Goal: Task Accomplishment & Management: Manage account settings

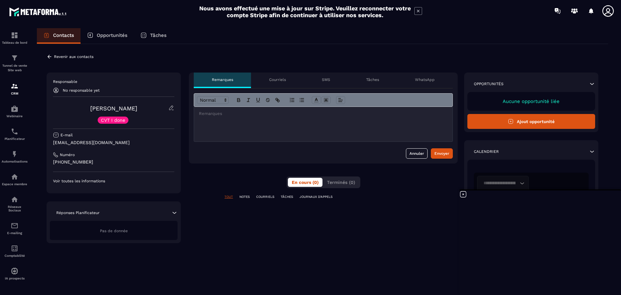
scroll to position [132, 0]
click at [171, 105] on icon at bounding box center [172, 108] width 6 height 6
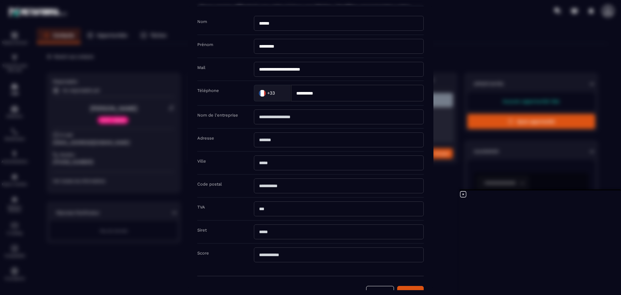
scroll to position [0, 0]
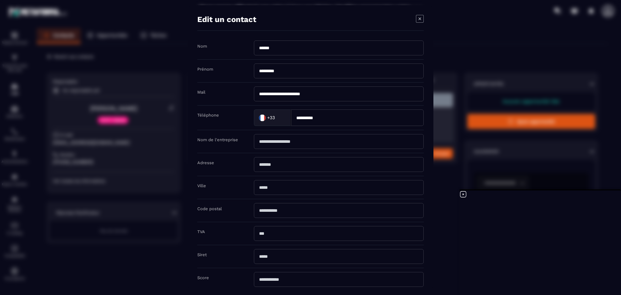
click at [419, 19] on icon "Modal window" at bounding box center [420, 19] width 8 height 8
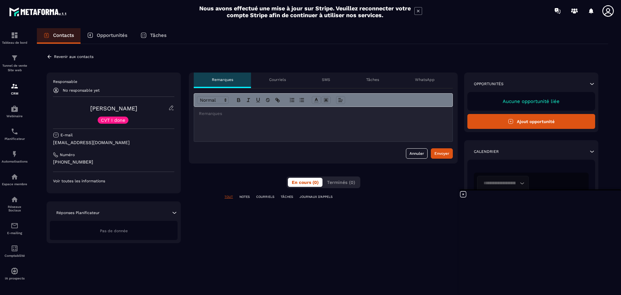
click at [77, 58] on p "Revenir aux contacts" at bounding box center [73, 56] width 39 height 5
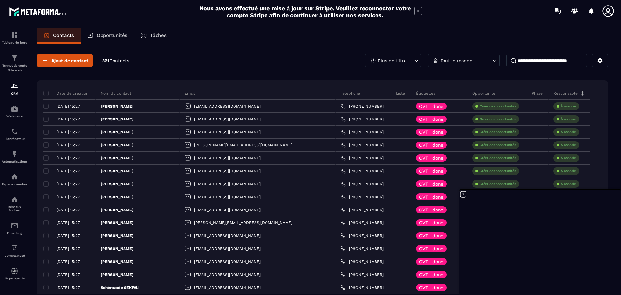
click at [414, 60] on icon at bounding box center [416, 60] width 6 height 6
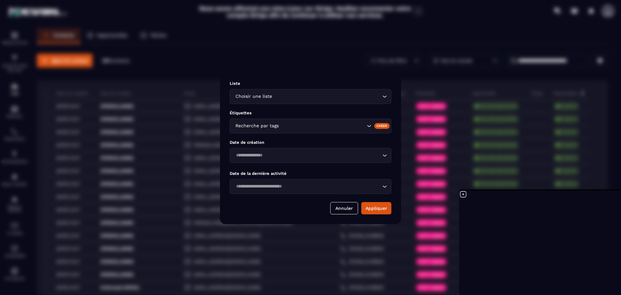
click at [367, 127] on icon "Search for option" at bounding box center [369, 126] width 6 height 6
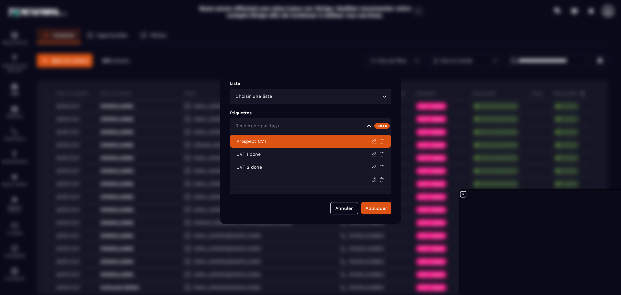
click at [293, 142] on p "Prospect CVT" at bounding box center [303, 141] width 135 height 6
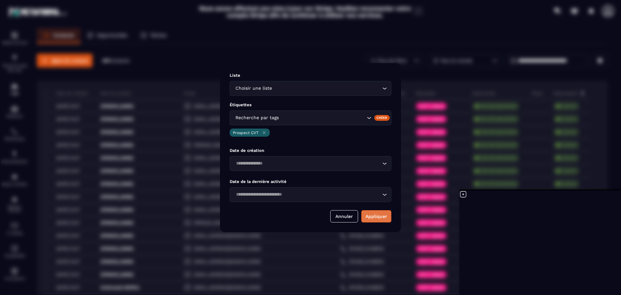
click at [374, 216] on button "Appliquer" at bounding box center [376, 216] width 30 height 12
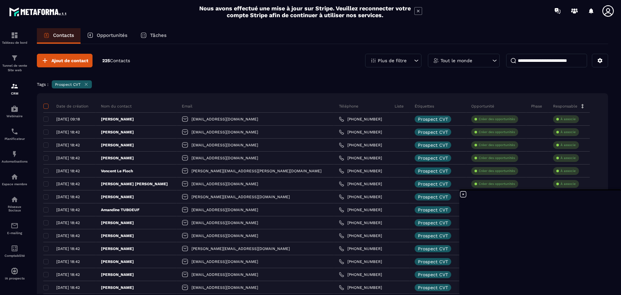
click at [45, 105] on span at bounding box center [45, 106] width 5 height 5
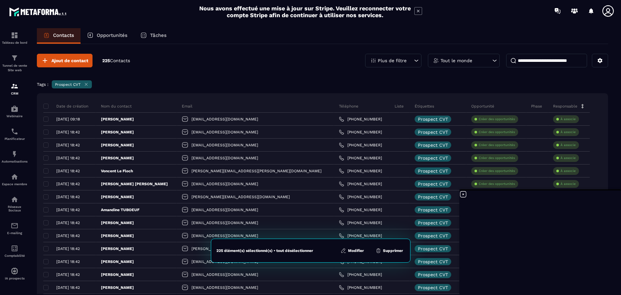
click at [359, 250] on button "Modifier" at bounding box center [352, 250] width 27 height 6
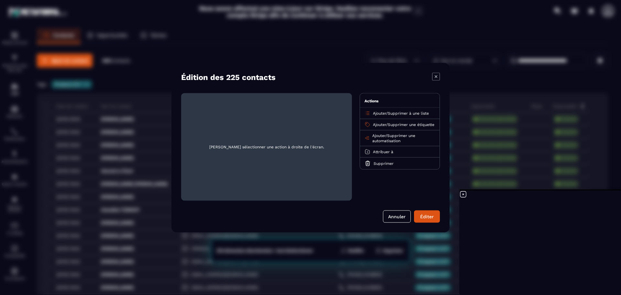
click at [410, 113] on span "Supprimer à une liste" at bounding box center [408, 113] width 41 height 5
click at [389, 137] on p "Prospects CVT" at bounding box center [399, 138] width 57 height 6
click at [424, 216] on button "Éditer" at bounding box center [427, 216] width 26 height 12
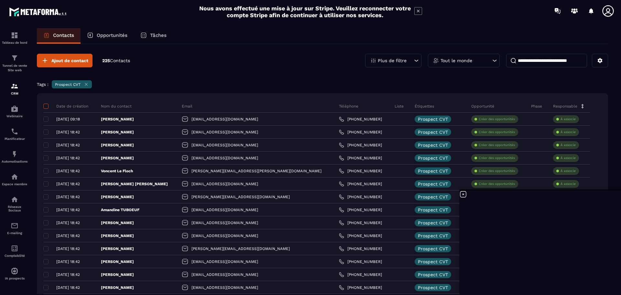
click at [46, 105] on span at bounding box center [45, 106] width 5 height 5
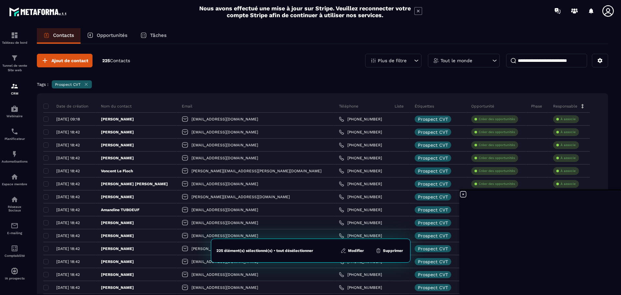
click at [351, 249] on button "Modifier" at bounding box center [352, 250] width 27 height 6
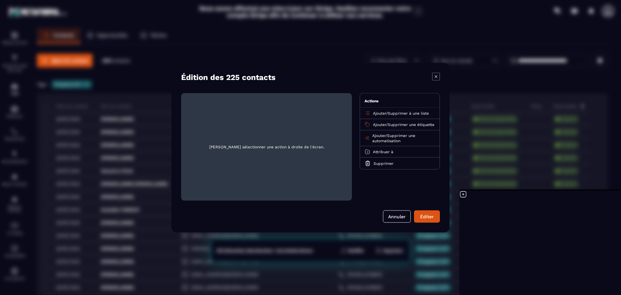
click at [393, 114] on span "Supprimer à une liste" at bounding box center [408, 113] width 41 height 5
click at [394, 140] on p "Prospects CVT" at bounding box center [399, 138] width 57 height 6
click at [224, 108] on icon "Modal window" at bounding box center [223, 107] width 5 height 5
click at [377, 111] on span "Ajouter" at bounding box center [379, 113] width 13 height 5
click at [388, 138] on p "Prospects CVT" at bounding box center [399, 138] width 57 height 6
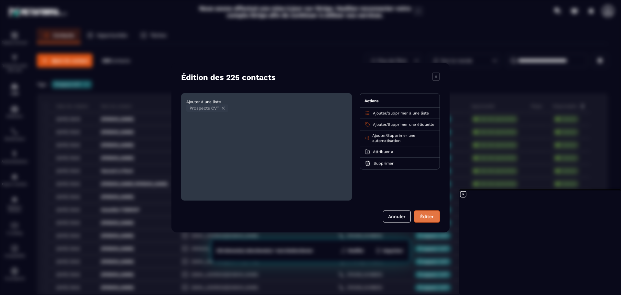
click at [426, 216] on button "Éditer" at bounding box center [427, 216] width 26 height 12
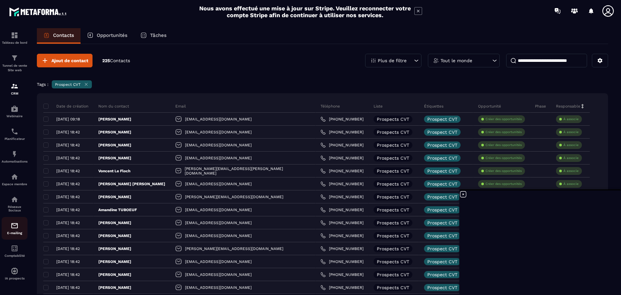
click at [16, 228] on img at bounding box center [15, 226] width 8 height 8
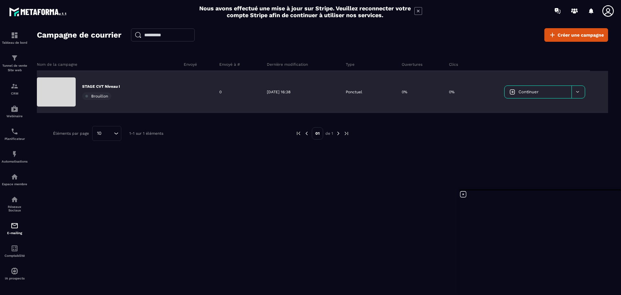
click at [115, 87] on p "STAGE CVT Niveau I" at bounding box center [101, 86] width 38 height 5
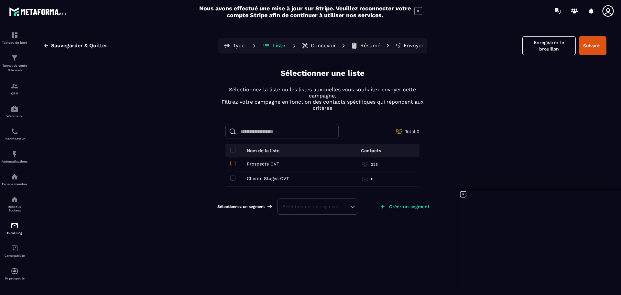
click at [233, 162] on span at bounding box center [232, 163] width 5 height 5
click at [353, 216] on div "Sélectionnez un segment" at bounding box center [318, 216] width 70 height 6
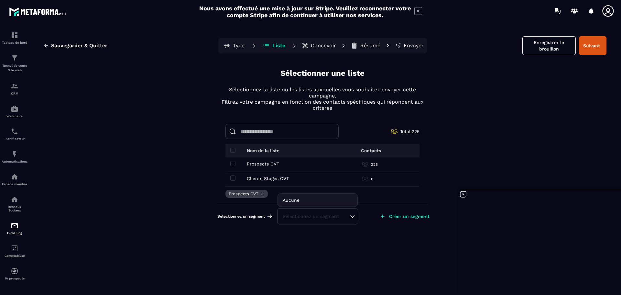
click at [206, 173] on div "Sauvegarder & Quitter Type Liste Concevoir Résumé Envoyer Enregistrer le brouil…" at bounding box center [322, 164] width 584 height 272
click at [234, 177] on span at bounding box center [232, 177] width 5 height 5
click at [352, 214] on div "Sélectionnez un segment" at bounding box center [318, 216] width 70 height 6
click at [234, 162] on span at bounding box center [232, 163] width 5 height 5
click at [351, 215] on div "Sélectionnez un segment" at bounding box center [318, 216] width 70 height 6
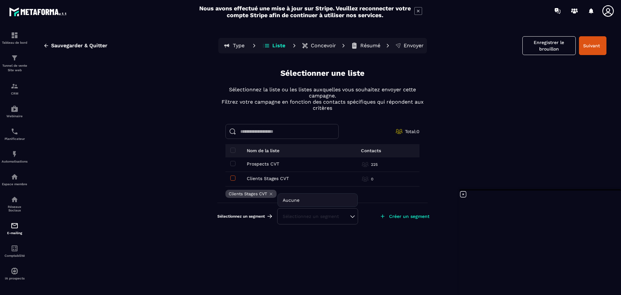
click at [233, 177] on span at bounding box center [232, 177] width 5 height 5
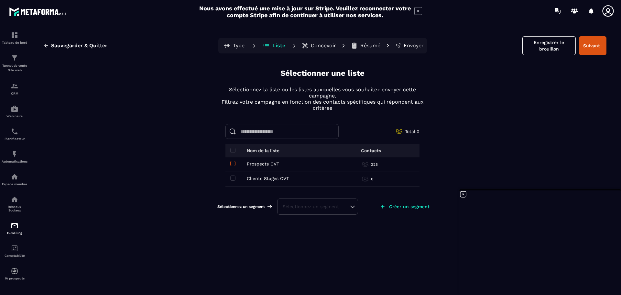
click at [231, 164] on span at bounding box center [232, 163] width 5 height 5
click at [203, 162] on div "Sauvegarder & Quitter Type Liste Concevoir Résumé Envoyer Enregistrer le brouil…" at bounding box center [322, 164] width 584 height 272
click at [232, 161] on span at bounding box center [232, 163] width 5 height 5
click at [18, 83] on img at bounding box center [15, 86] width 8 height 8
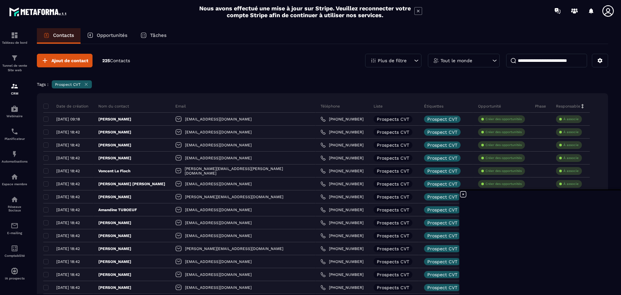
click at [411, 59] on div "Plus de filtre" at bounding box center [393, 61] width 56 height 14
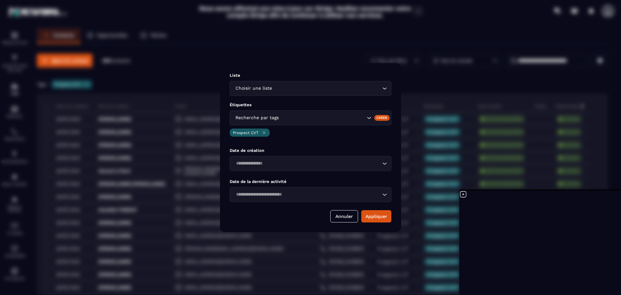
click at [263, 131] on icon "Modal window" at bounding box center [264, 132] width 5 height 5
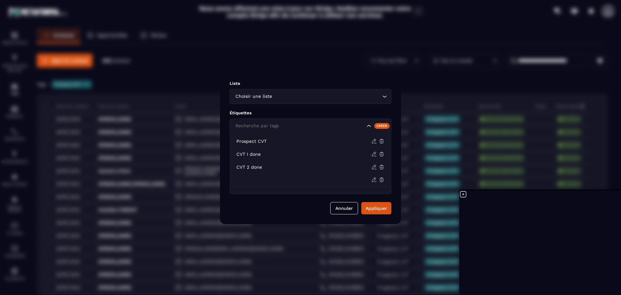
drag, startPoint x: 370, startPoint y: 125, endPoint x: 365, endPoint y: 124, distance: 4.9
click at [371, 125] on icon "Search for option" at bounding box center [369, 126] width 6 height 6
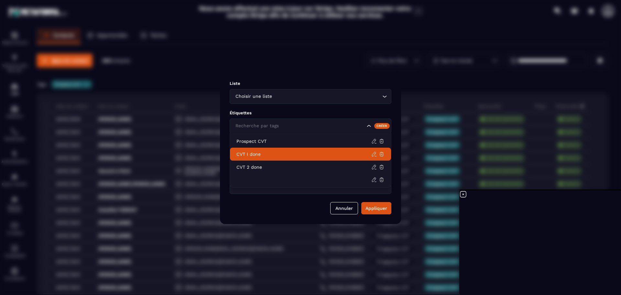
click at [272, 153] on p "CVT I done" at bounding box center [303, 154] width 135 height 6
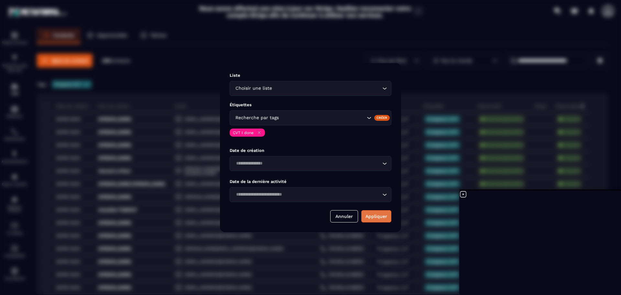
click at [368, 213] on button "Appliquer" at bounding box center [376, 216] width 30 height 12
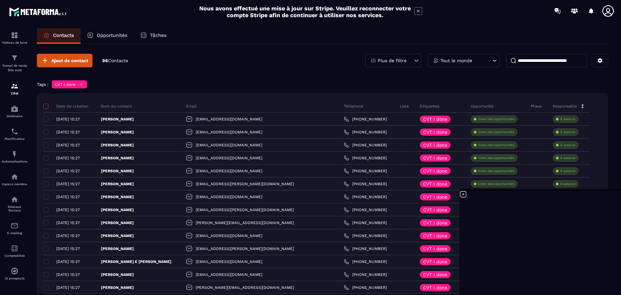
click at [44, 105] on span at bounding box center [45, 106] width 5 height 5
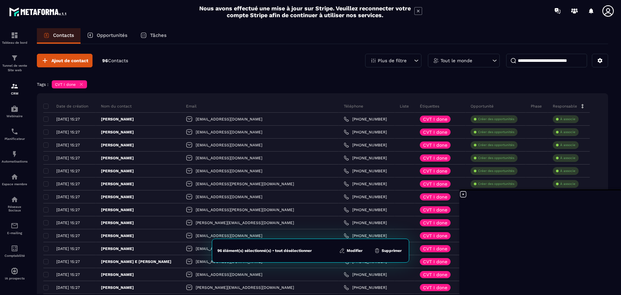
click at [358, 250] on button "Modifier" at bounding box center [350, 250] width 27 height 6
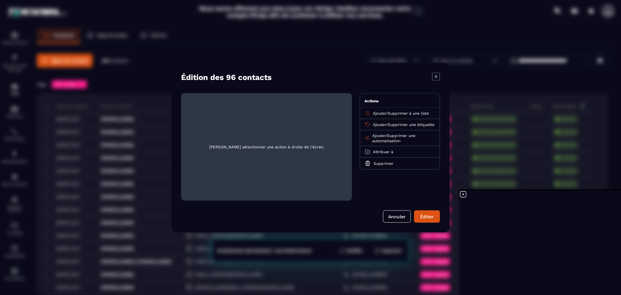
click at [391, 113] on span "Supprimer à une liste" at bounding box center [408, 113] width 41 height 5
click at [393, 151] on p "Clients Stages CVT" at bounding box center [399, 151] width 57 height 6
click at [234, 107] on icon "Modal window" at bounding box center [232, 107] width 5 height 5
click at [404, 110] on p "Ajouter / Supprimer à une liste" at bounding box center [401, 112] width 56 height 5
click at [404, 114] on span "Supprimer à une liste" at bounding box center [408, 113] width 41 height 5
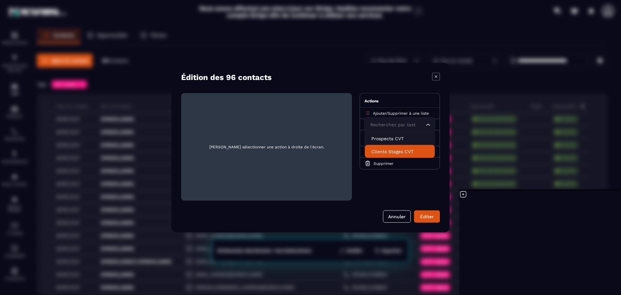
click at [402, 150] on p "Clients Stages CVT" at bounding box center [399, 151] width 57 height 6
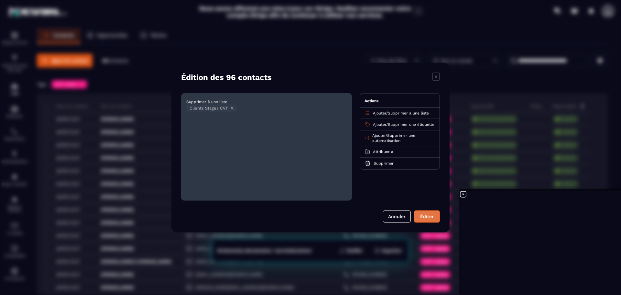
click at [427, 215] on button "Éditer" at bounding box center [427, 216] width 26 height 12
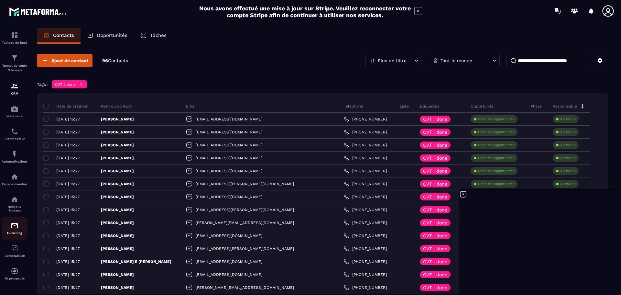
click at [20, 228] on div "E-mailing" at bounding box center [15, 228] width 26 height 13
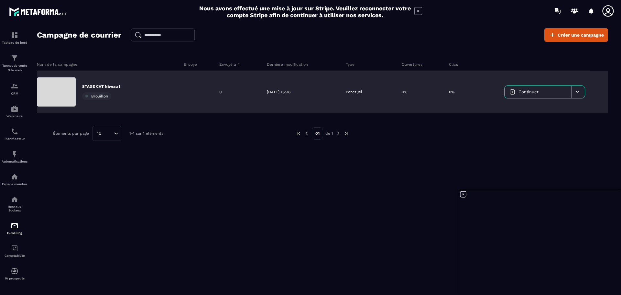
click at [115, 85] on p "STAGE CVT Niveau I" at bounding box center [101, 86] width 38 height 5
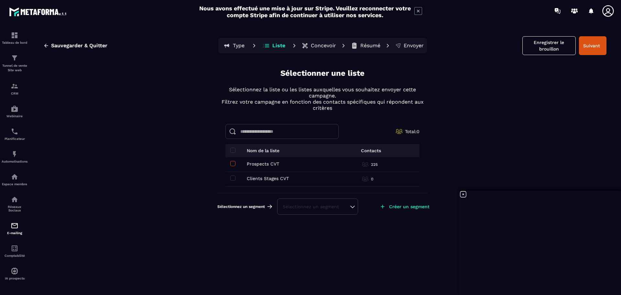
click at [233, 164] on span at bounding box center [232, 163] width 5 height 5
click at [234, 176] on span at bounding box center [232, 177] width 5 height 5
click at [233, 163] on span at bounding box center [232, 163] width 5 height 5
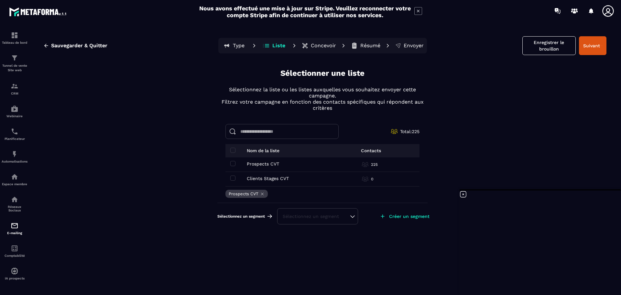
click at [350, 215] on div "Sélectionnez un segment" at bounding box center [318, 216] width 70 height 6
click at [327, 45] on p "Concevoir" at bounding box center [323, 45] width 25 height 6
click at [589, 44] on button "Suivant" at bounding box center [592, 45] width 27 height 19
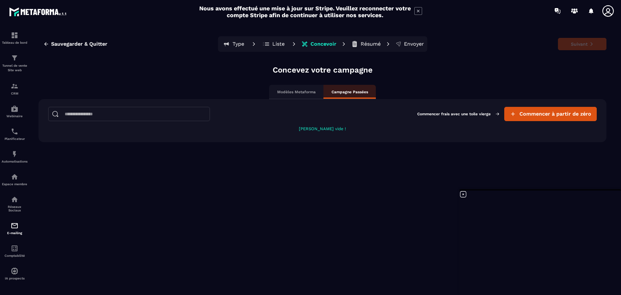
click at [300, 90] on p "Modèles Metaforma" at bounding box center [296, 91] width 38 height 5
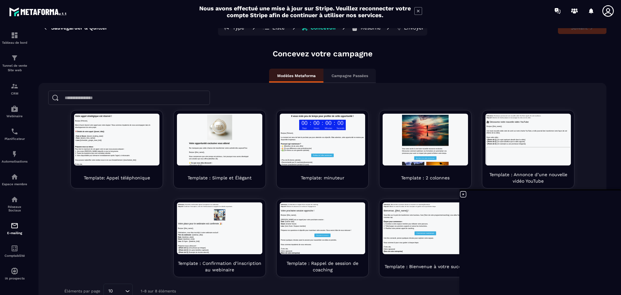
scroll to position [30, 0]
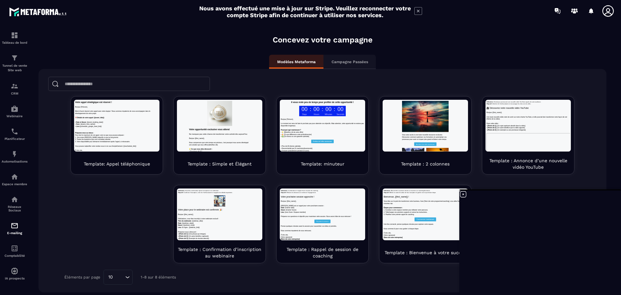
click at [463, 193] on icon at bounding box center [463, 194] width 8 height 8
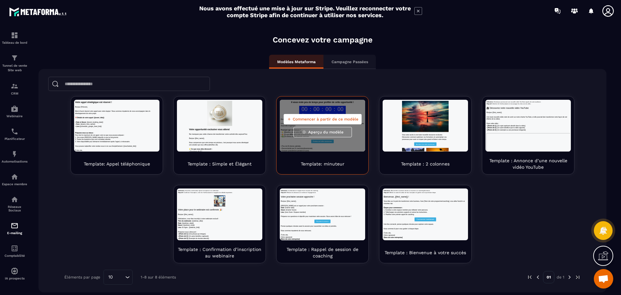
click at [330, 130] on span "Aperçu du modèle" at bounding box center [325, 131] width 35 height 5
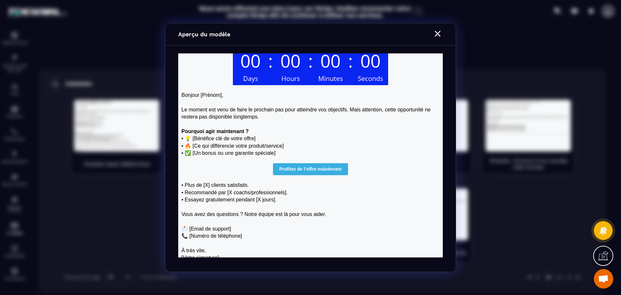
scroll to position [0, 0]
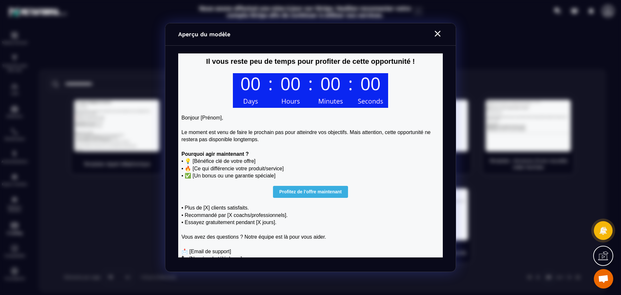
click at [439, 33] on icon "Modal window" at bounding box center [437, 33] width 10 height 10
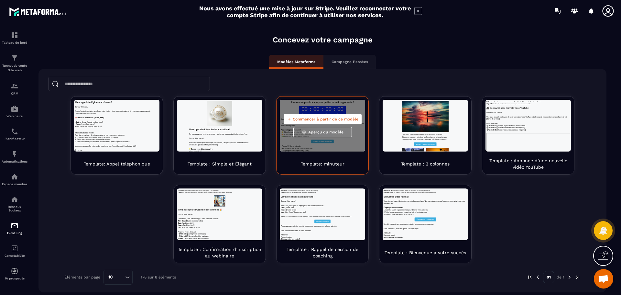
click at [332, 118] on span "Commencer à partir de ce modèle" at bounding box center [326, 118] width 66 height 5
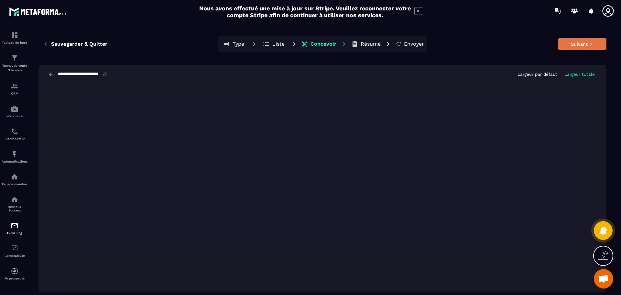
click at [587, 44] on button "Suivant" at bounding box center [582, 44] width 49 height 12
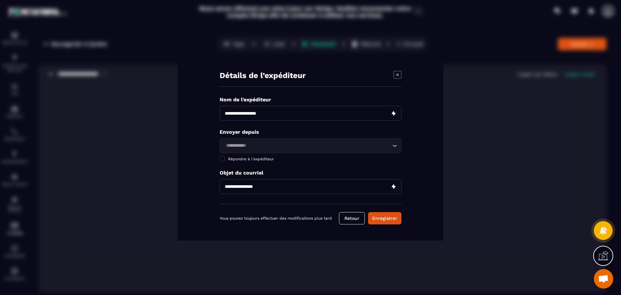
click at [302, 114] on input "Modal window" at bounding box center [311, 113] width 182 height 15
click at [330, 113] on input "Modal window" at bounding box center [311, 113] width 182 height 15
type input "**********"
drag, startPoint x: 345, startPoint y: 145, endPoint x: 351, endPoint y: 145, distance: 6.2
click at [345, 145] on input "Search for option" at bounding box center [307, 145] width 167 height 7
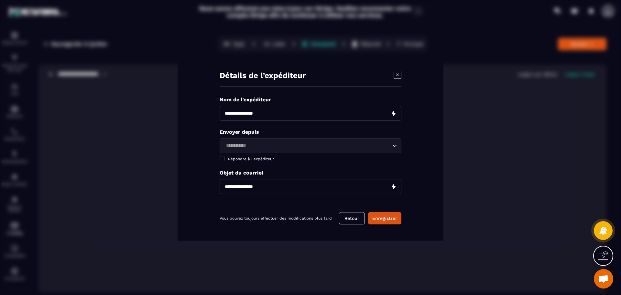
click at [394, 144] on icon "Search for option" at bounding box center [394, 145] width 6 height 6
click at [395, 145] on icon "Search for option" at bounding box center [394, 145] width 6 height 6
click at [419, 140] on div "Détails de l’expéditeur Nom de l'expéditeur Envoyer depuis Loading... [PERSON_N…" at bounding box center [311, 148] width 266 height 186
click at [378, 186] on input "Modal window" at bounding box center [311, 186] width 182 height 15
type input "**********"
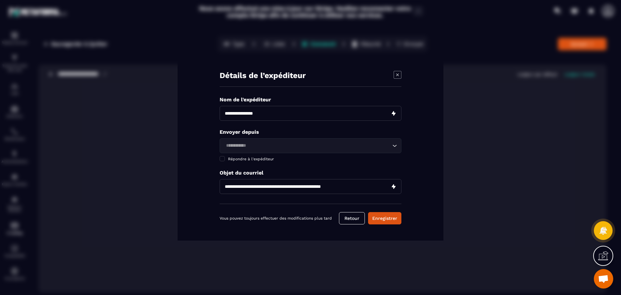
click at [392, 146] on icon "Search for option" at bounding box center [394, 145] width 6 height 6
click at [312, 161] on span "Veuillez rechercher" at bounding box center [310, 160] width 43 height 5
click at [265, 144] on input "Search for option" at bounding box center [307, 145] width 167 height 7
type input "**********"
click at [232, 147] on input "**********" at bounding box center [307, 145] width 167 height 7
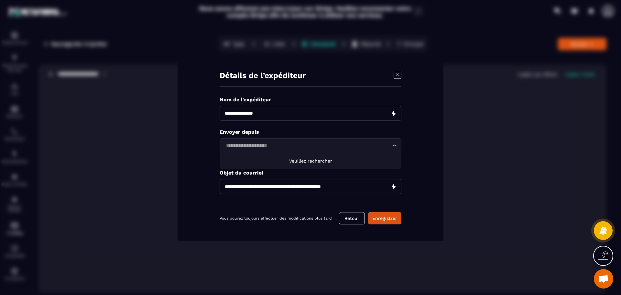
click at [307, 159] on span "Veuillez rechercher" at bounding box center [310, 160] width 43 height 5
drag, startPoint x: 294, startPoint y: 146, endPoint x: 225, endPoint y: 146, distance: 68.6
click at [225, 146] on input "**********" at bounding box center [307, 145] width 167 height 7
click at [427, 187] on div "**********" at bounding box center [311, 148] width 266 height 186
click at [387, 217] on button "Enregistrer" at bounding box center [384, 218] width 33 height 12
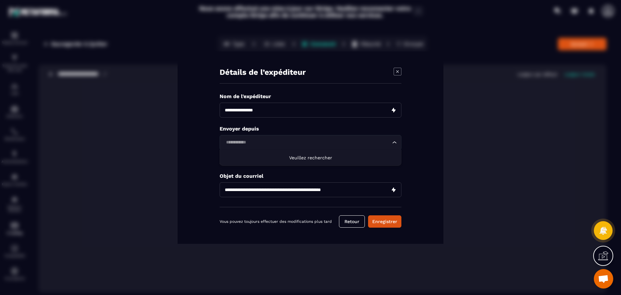
click at [393, 140] on icon "Search for option" at bounding box center [394, 142] width 6 height 6
click at [321, 159] on span "Veuillez rechercher" at bounding box center [310, 157] width 43 height 5
click at [276, 140] on input "Search for option" at bounding box center [307, 142] width 167 height 7
type input "**********"
click at [380, 223] on button "Enregistrer" at bounding box center [384, 221] width 33 height 12
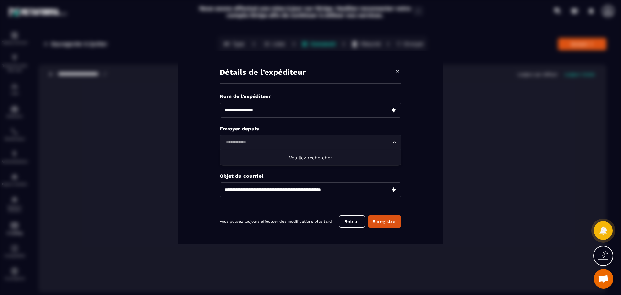
click at [397, 141] on icon "Search for option" at bounding box center [394, 142] width 6 height 6
click at [420, 151] on div "**********" at bounding box center [311, 147] width 266 height 192
click at [249, 162] on span "Répondre à l'expéditeur" at bounding box center [251, 162] width 46 height 5
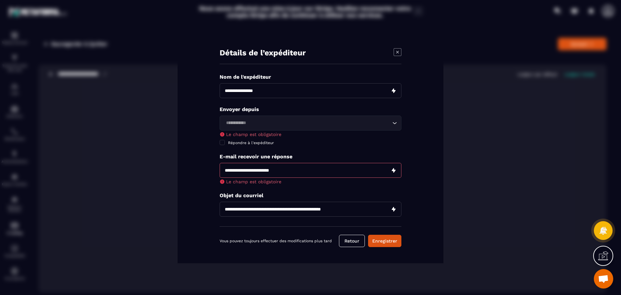
click at [394, 123] on icon "Search for option" at bounding box center [395, 123] width 4 height 2
type input "**********"
click at [411, 141] on div "**********" at bounding box center [311, 147] width 266 height 231
click at [270, 123] on input "Search for option" at bounding box center [307, 122] width 167 height 7
click at [335, 137] on li "Veuillez rechercher" at bounding box center [310, 138] width 181 height 16
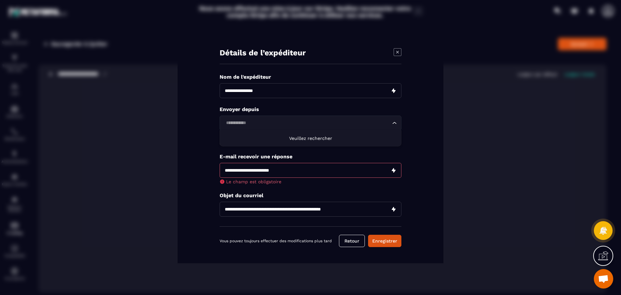
click at [429, 138] on div "**********" at bounding box center [311, 147] width 266 height 231
click at [334, 170] on input "Modal window" at bounding box center [311, 170] width 182 height 15
click at [254, 169] on input "Modal window" at bounding box center [311, 170] width 182 height 15
click at [421, 165] on div "**********" at bounding box center [311, 147] width 266 height 231
click at [384, 239] on button "Enregistrer" at bounding box center [384, 241] width 33 height 12
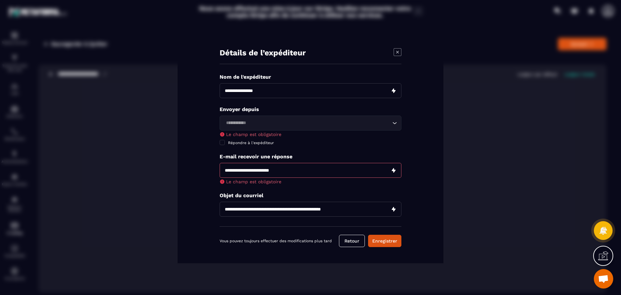
click at [396, 52] on icon "Modal window" at bounding box center [398, 52] width 8 height 8
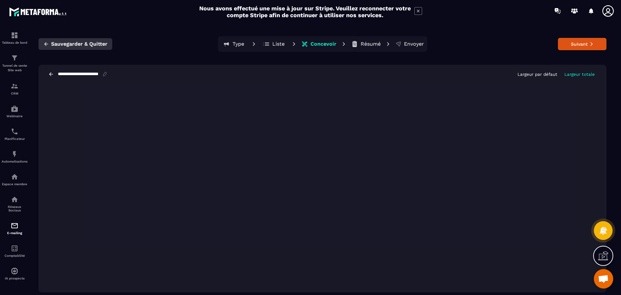
click at [74, 41] on span "Sauvegarder & Quitter" at bounding box center [79, 44] width 56 height 6
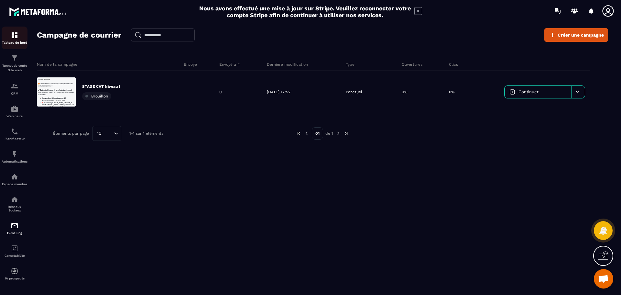
click at [19, 34] on div "Tableau de bord" at bounding box center [15, 37] width 26 height 13
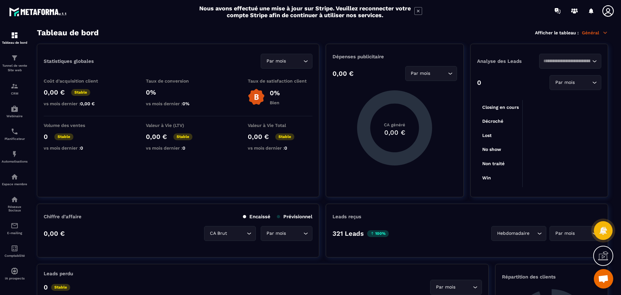
click at [608, 11] on icon at bounding box center [608, 11] width 13 height 13
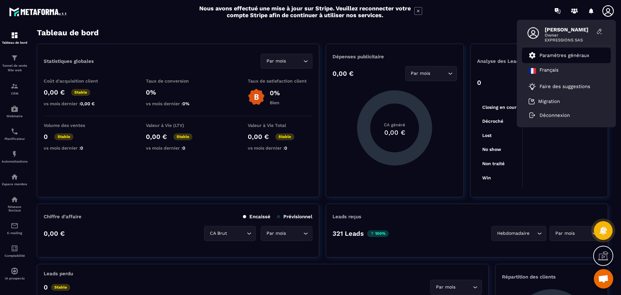
click at [570, 56] on p "Paramètres généraux" at bounding box center [565, 55] width 50 height 6
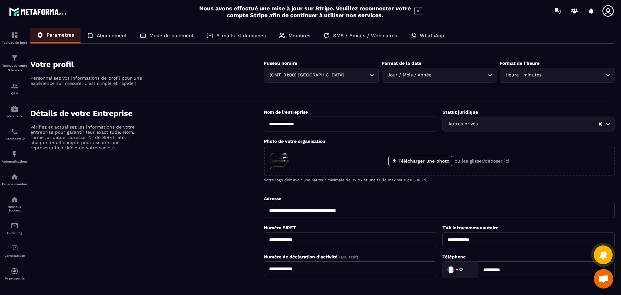
click at [239, 35] on p "E-mails et domaines" at bounding box center [240, 36] width 49 height 6
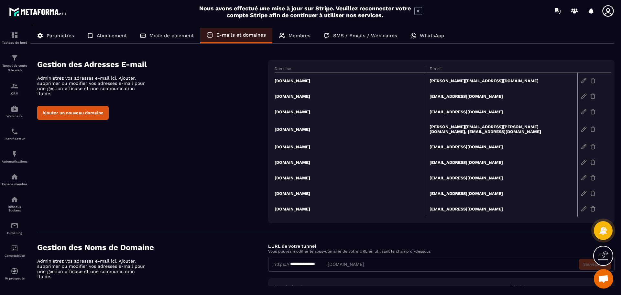
click at [583, 144] on img at bounding box center [584, 147] width 6 height 6
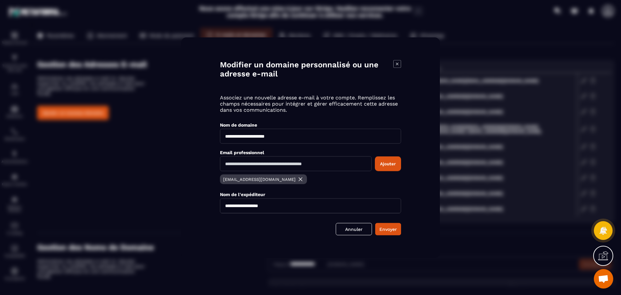
drag, startPoint x: 290, startPoint y: 206, endPoint x: 219, endPoint y: 205, distance: 71.5
click at [219, 205] on div "**********" at bounding box center [310, 147] width 259 height 220
type input "**********"
click at [382, 230] on button "Envoyer" at bounding box center [388, 229] width 26 height 12
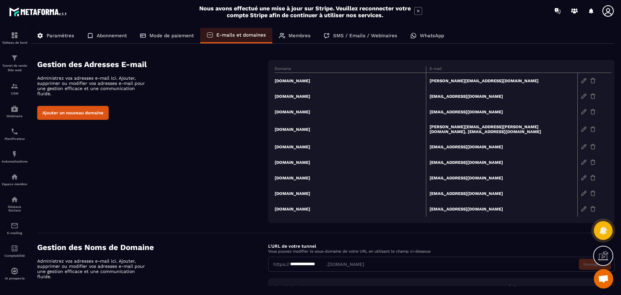
click at [583, 144] on img at bounding box center [584, 147] width 6 height 6
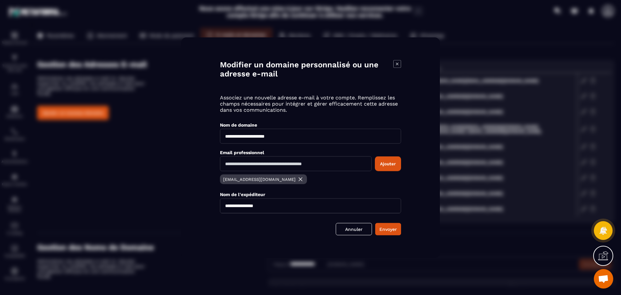
click at [279, 178] on p "[EMAIL_ADDRESS][DOMAIN_NAME]" at bounding box center [259, 179] width 72 height 5
drag, startPoint x: 223, startPoint y: 178, endPoint x: 293, endPoint y: 177, distance: 70.2
click at [293, 177] on div "[EMAIL_ADDRESS][DOMAIN_NAME]" at bounding box center [263, 179] width 87 height 10
copy p "[EMAIL_ADDRESS][DOMAIN_NAME]"
click at [391, 227] on button "Envoyer" at bounding box center [388, 229] width 26 height 12
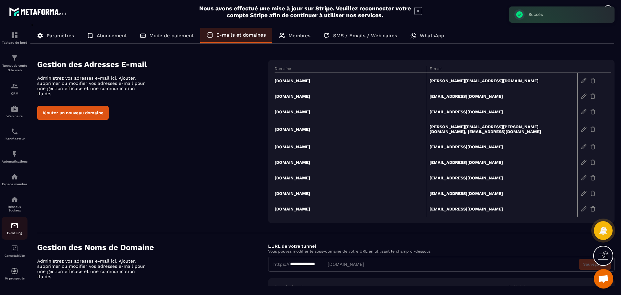
click at [16, 227] on img at bounding box center [15, 226] width 8 height 8
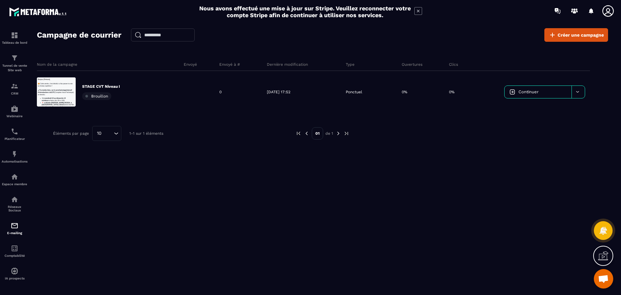
click at [541, 90] on link "Continuer" at bounding box center [538, 92] width 67 height 12
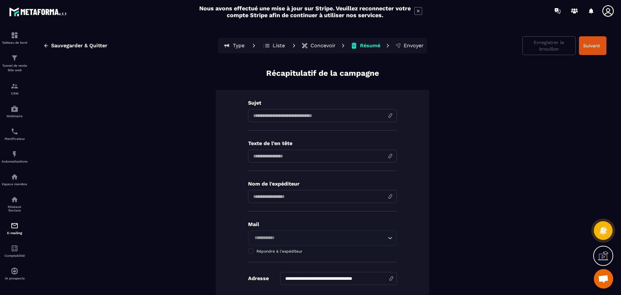
click at [274, 115] on input at bounding box center [322, 115] width 149 height 13
drag, startPoint x: 296, startPoint y: 115, endPoint x: 383, endPoint y: 115, distance: 87.0
click at [383, 115] on input "**********" at bounding box center [322, 115] width 149 height 13
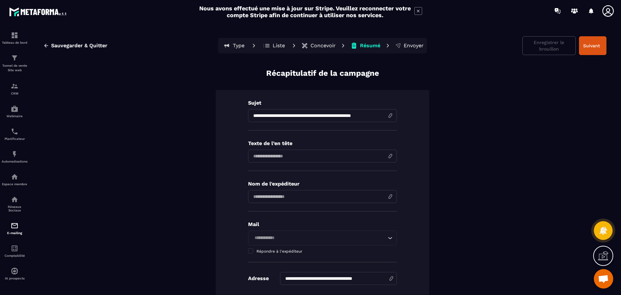
type input "**********"
click at [287, 155] on input at bounding box center [322, 155] width 149 height 13
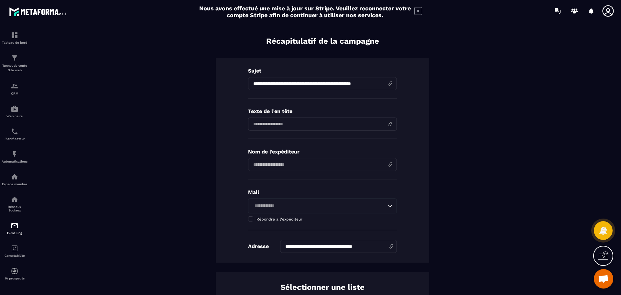
scroll to position [32, 0]
click at [290, 126] on input at bounding box center [322, 123] width 149 height 13
type input "**********"
type input "**"
click at [292, 125] on input "**********" at bounding box center [322, 123] width 149 height 13
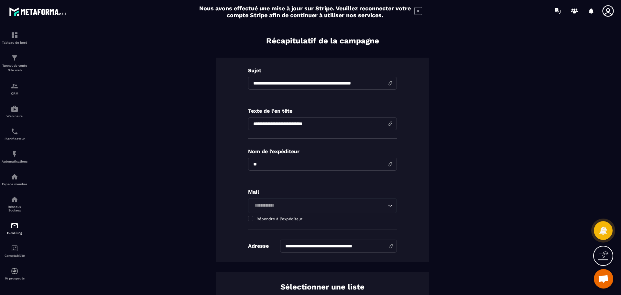
type input "**********"
drag, startPoint x: 264, startPoint y: 165, endPoint x: 242, endPoint y: 164, distance: 22.3
click at [242, 164] on div "**********" at bounding box center [322, 160] width 213 height 204
paste input "**********"
type input "**********"
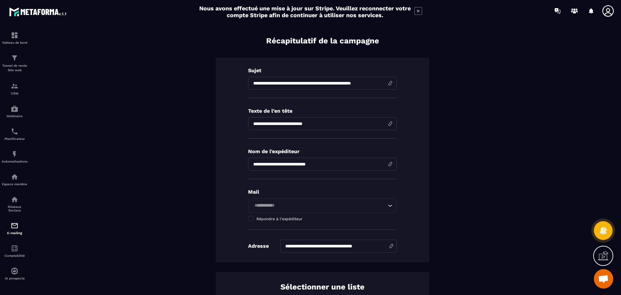
drag, startPoint x: 339, startPoint y: 163, endPoint x: 249, endPoint y: 162, distance: 89.9
click at [249, 162] on input "input" at bounding box center [322, 164] width 149 height 13
click at [254, 162] on input "input" at bounding box center [322, 164] width 149 height 13
type input "**********"
drag, startPoint x: 266, startPoint y: 203, endPoint x: 278, endPoint y: 205, distance: 12.1
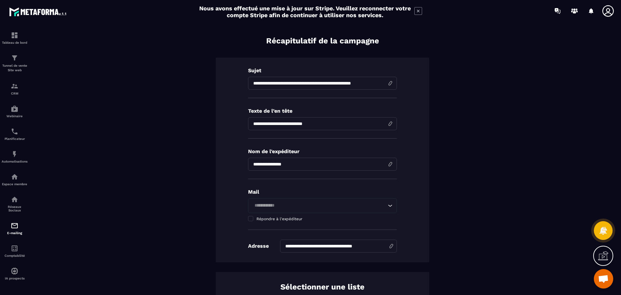
click at [266, 203] on input "Search for option" at bounding box center [319, 205] width 134 height 7
click at [387, 206] on icon "Search for option" at bounding box center [390, 205] width 6 height 6
click at [329, 208] on input "Search for option" at bounding box center [319, 205] width 134 height 7
paste input "**********"
click at [335, 218] on span "Veuillez rechercher" at bounding box center [322, 220] width 43 height 5
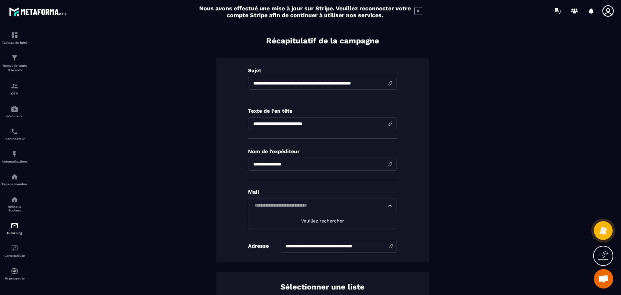
click at [335, 218] on span "Veuillez rechercher" at bounding box center [322, 220] width 43 height 5
type input "**********"
click at [409, 206] on div "**********" at bounding box center [322, 160] width 213 height 204
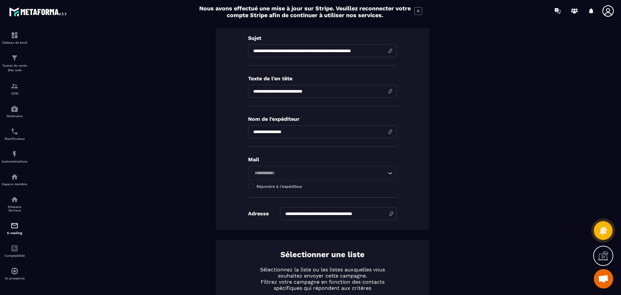
click at [372, 213] on input "**********" at bounding box center [338, 213] width 117 height 13
drag, startPoint x: 283, startPoint y: 214, endPoint x: 403, endPoint y: 212, distance: 120.4
click at [403, 212] on div "**********" at bounding box center [322, 127] width 213 height 204
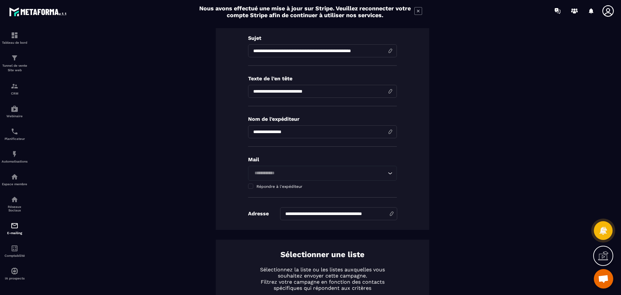
type input "**********"
click at [389, 172] on icon "Search for option" at bounding box center [390, 173] width 6 height 6
click at [418, 163] on div "**********" at bounding box center [322, 127] width 213 height 204
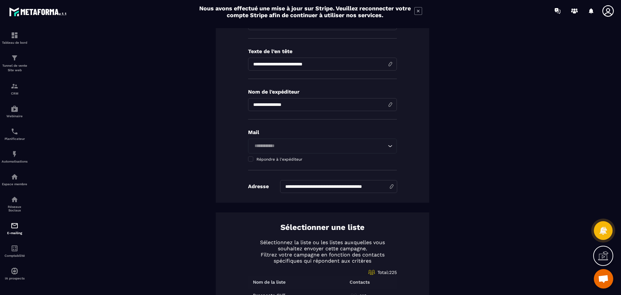
scroll to position [129, 0]
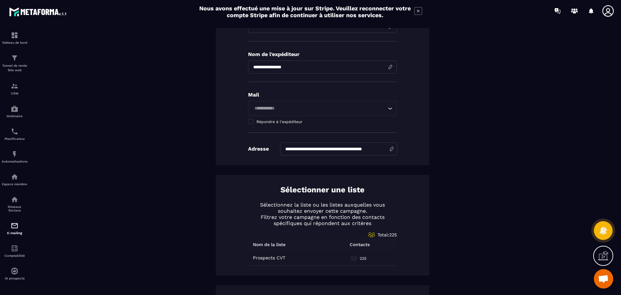
click at [604, 277] on span "Ouvrir le chat" at bounding box center [603, 279] width 11 height 9
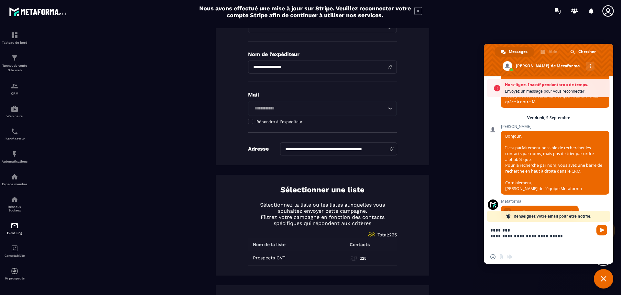
scroll to position [165, 0]
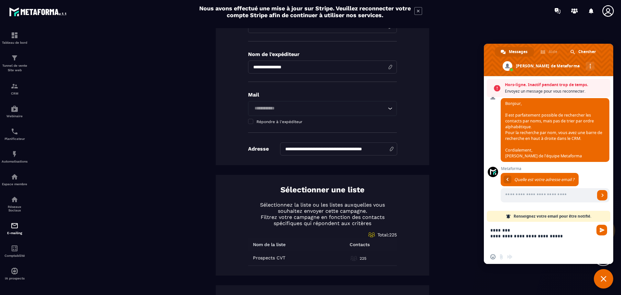
click at [535, 236] on textarea "**********" at bounding box center [542, 236] width 104 height 28
drag, startPoint x: 570, startPoint y: 238, endPoint x: 465, endPoint y: 229, distance: 105.2
click at [465, 229] on body "**********" at bounding box center [310, 147] width 621 height 295
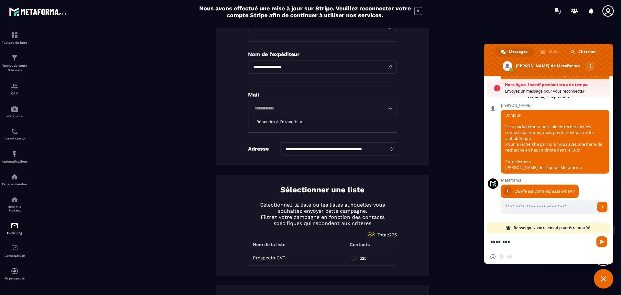
scroll to position [132, 0]
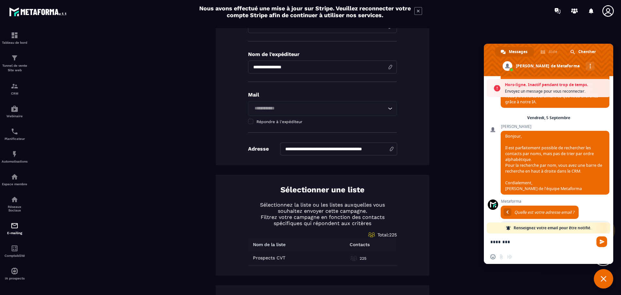
type textarea "********"
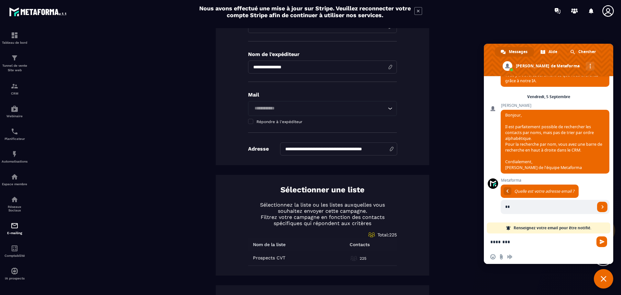
type input "*"
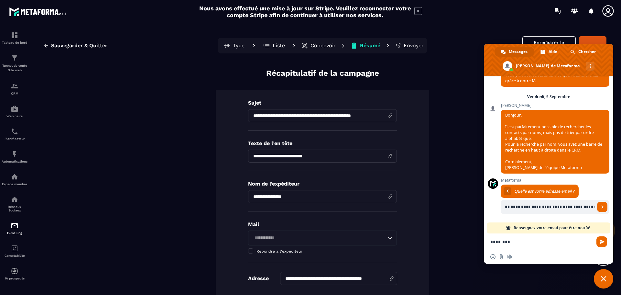
scroll to position [0, 371]
type input "**********"
click at [601, 206] on span "Envoyer" at bounding box center [602, 206] width 3 height 3
click at [601, 205] on span "Envoyer" at bounding box center [602, 206] width 3 height 3
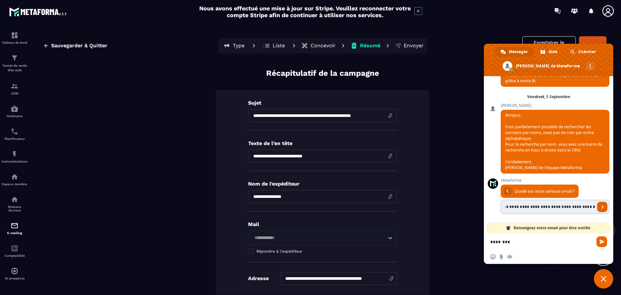
click at [597, 205] on link "Envoyer" at bounding box center [602, 207] width 10 height 10
drag, startPoint x: 589, startPoint y: 206, endPoint x: 467, endPoint y: 205, distance: 122.0
click at [467, 205] on body "**********" at bounding box center [310, 147] width 621 height 295
click at [517, 242] on textarea "********" at bounding box center [542, 241] width 104 height 16
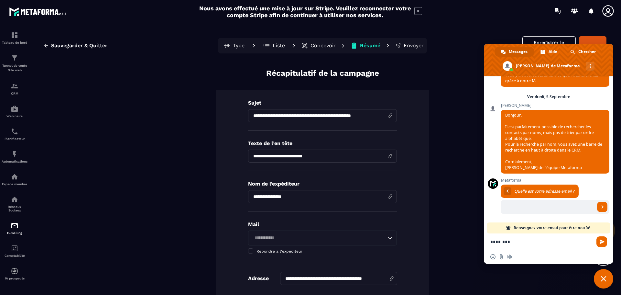
scroll to position [1, 0]
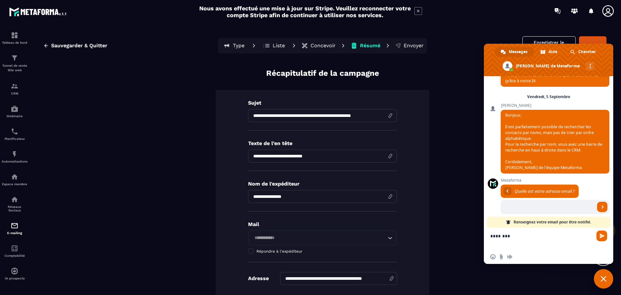
paste textarea "**********"
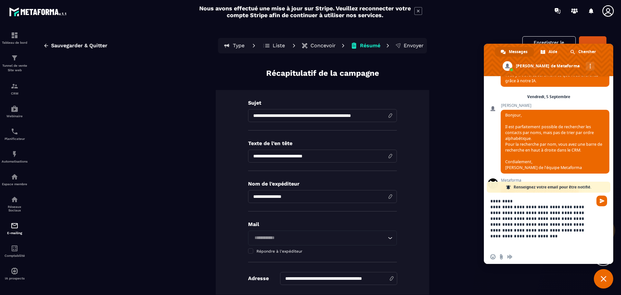
scroll to position [0, 0]
click at [497, 205] on textarea "**********" at bounding box center [542, 220] width 104 height 57
click at [543, 219] on textarea "**********" at bounding box center [542, 220] width 104 height 57
type textarea "**********"
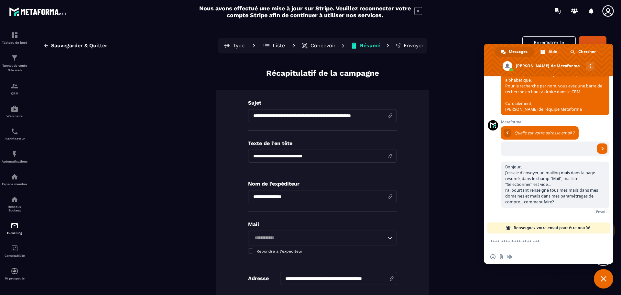
scroll to position [183, 0]
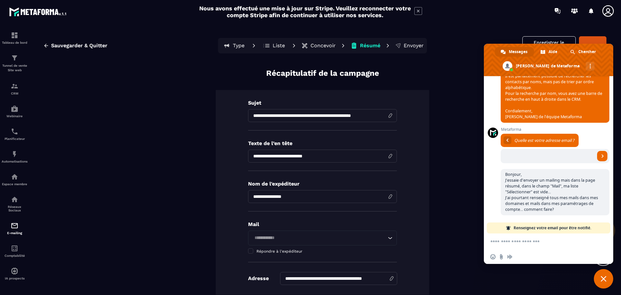
click at [555, 240] on textarea "Entrez votre message..." at bounding box center [542, 241] width 104 height 16
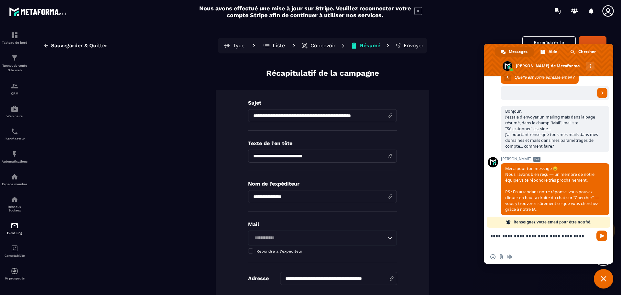
type textarea "**********"
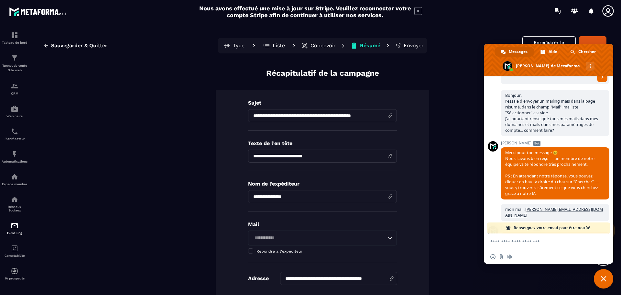
scroll to position [325, 0]
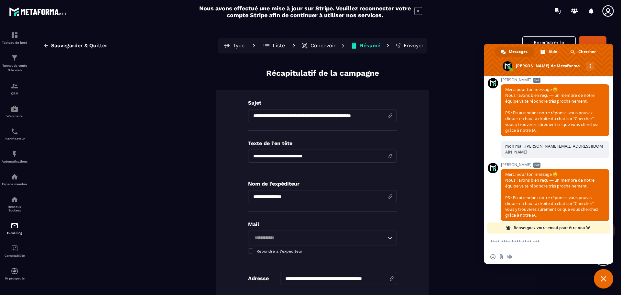
drag, startPoint x: 462, startPoint y: 93, endPoint x: 471, endPoint y: 85, distance: 12.2
click at [289, 239] on input "Search for option" at bounding box center [319, 237] width 134 height 7
paste input "**********"
type input "**********"
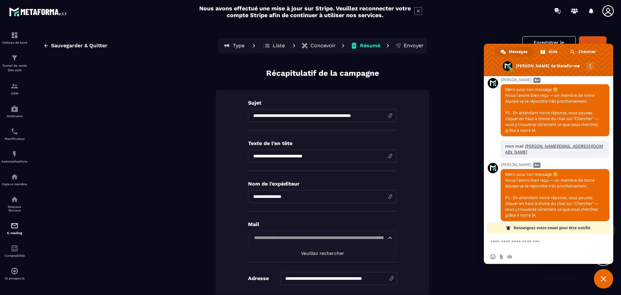
scroll to position [0, 0]
drag, startPoint x: 381, startPoint y: 236, endPoint x: 203, endPoint y: 242, distance: 178.3
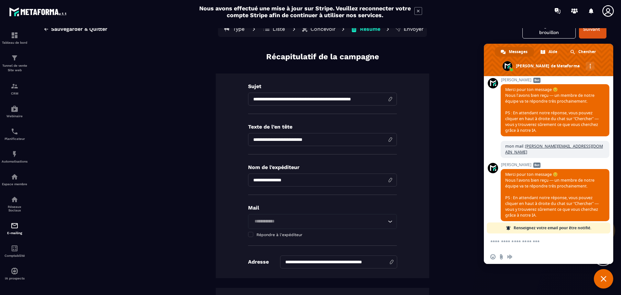
scroll to position [32, 0]
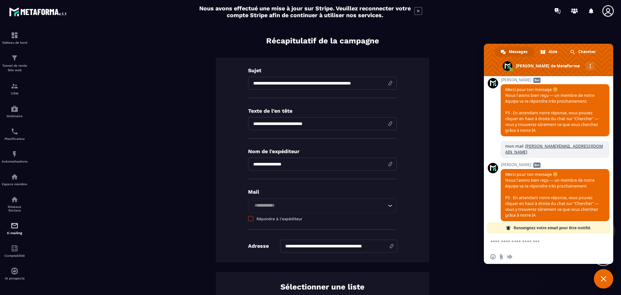
click at [249, 217] on span at bounding box center [250, 218] width 5 height 5
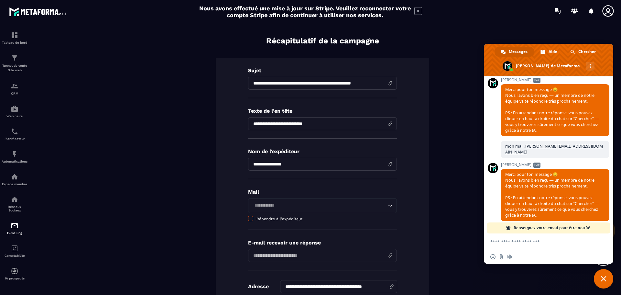
click at [248, 218] on span at bounding box center [250, 218] width 5 height 5
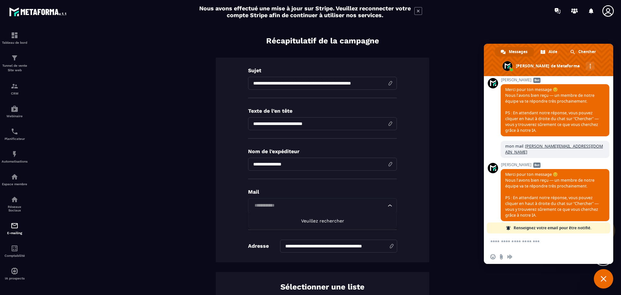
click at [387, 204] on icon "Search for option" at bounding box center [390, 205] width 6 height 6
click at [304, 208] on input "Search for option" at bounding box center [319, 205] width 134 height 7
type input "**********"
click at [405, 213] on div "**********" at bounding box center [322, 160] width 213 height 204
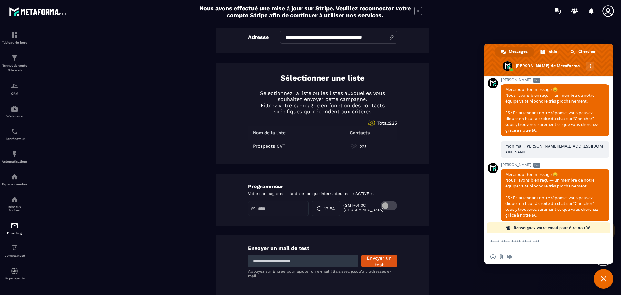
scroll to position [253, 0]
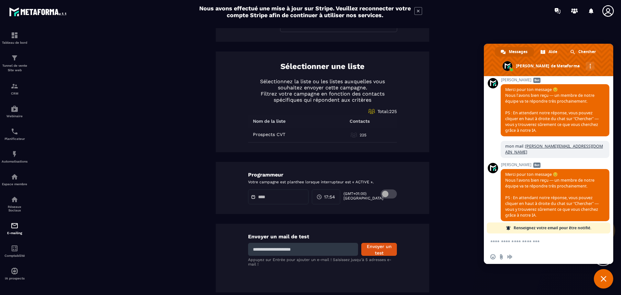
click at [299, 251] on input at bounding box center [303, 249] width 110 height 13
type input "**********"
click at [378, 249] on button "Envoyer un test" at bounding box center [379, 249] width 36 height 13
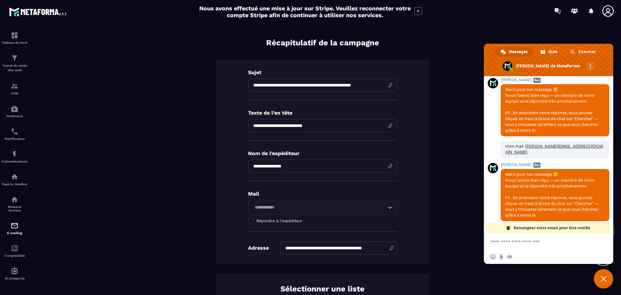
scroll to position [0, 0]
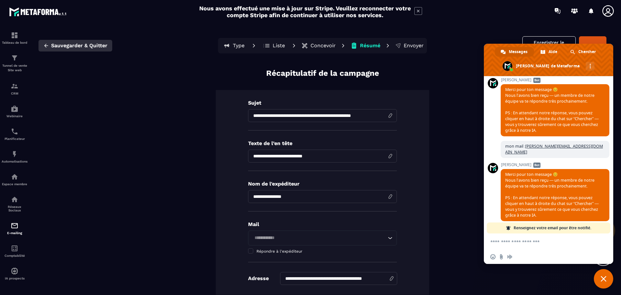
click at [88, 45] on span "Sauvegarder & Quitter" at bounding box center [79, 45] width 56 height 6
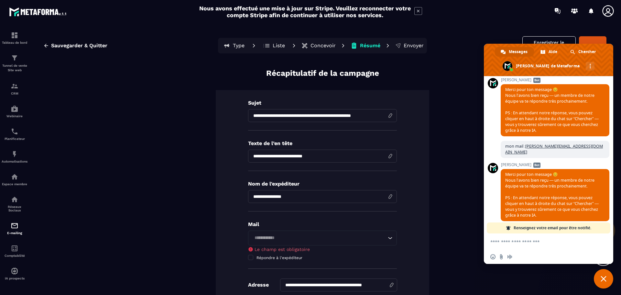
click at [276, 238] on input "Search for option" at bounding box center [319, 237] width 134 height 7
click at [323, 252] on span "Veuillez rechercher" at bounding box center [322, 252] width 43 height 5
click at [324, 252] on span "Veuillez rechercher" at bounding box center [322, 252] width 43 height 5
click at [73, 42] on button "Sauvegarder & Quitter" at bounding box center [75, 46] width 74 height 12
click at [603, 276] on span "Fermer le chat" at bounding box center [604, 279] width 6 height 6
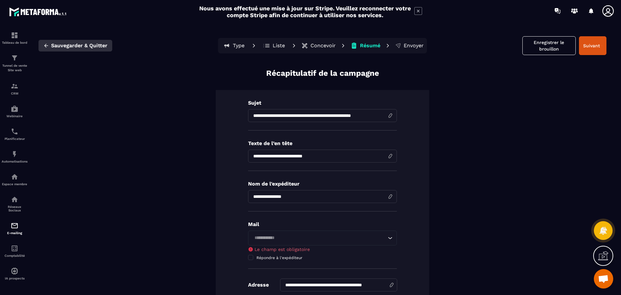
click at [70, 43] on span "Sauvegarder & Quitter" at bounding box center [79, 45] width 56 height 6
click at [589, 46] on button "Suivant" at bounding box center [592, 45] width 27 height 19
click at [546, 45] on button "Enregistrer le brouillon" at bounding box center [548, 45] width 53 height 19
click at [62, 42] on span "Sauvegarder & Quitter" at bounding box center [79, 45] width 56 height 6
click at [48, 47] on icon "button" at bounding box center [46, 46] width 6 height 6
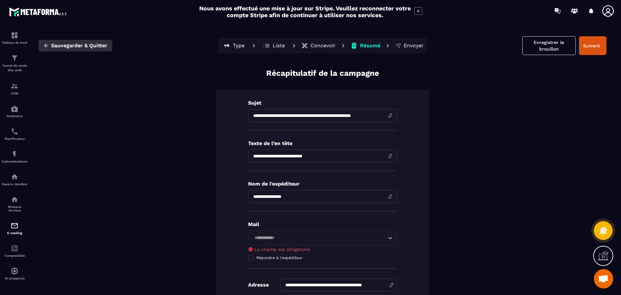
click at [81, 45] on span "Sauvegarder & Quitter" at bounding box center [79, 45] width 56 height 6
click at [50, 47] on button "Sauvegarder & Quitter" at bounding box center [75, 46] width 74 height 12
click at [15, 35] on img at bounding box center [15, 35] width 8 height 8
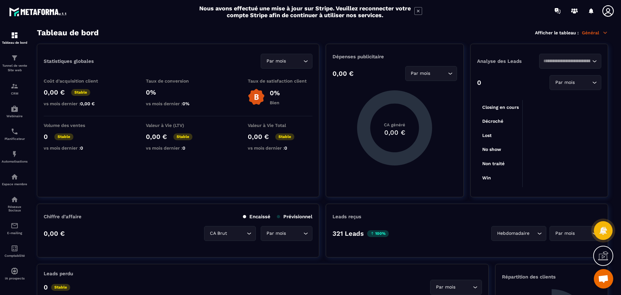
click at [610, 11] on icon at bounding box center [608, 11] width 13 height 13
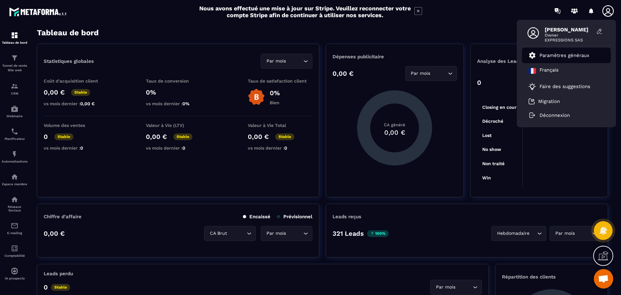
click at [568, 54] on p "Paramètres généraux" at bounding box center [565, 55] width 50 height 6
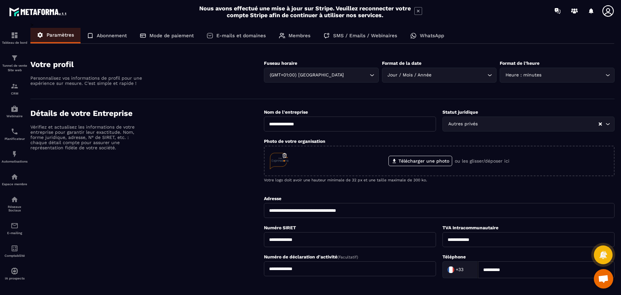
click at [250, 37] on p "E-mails et domaines" at bounding box center [240, 36] width 49 height 6
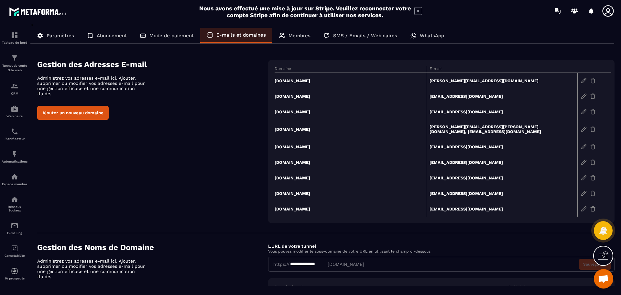
click at [292, 33] on p "Membres" at bounding box center [300, 36] width 22 height 6
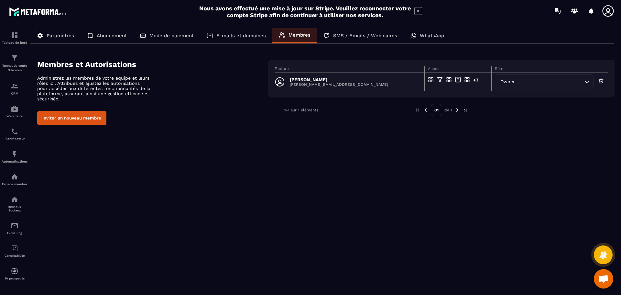
click at [252, 32] on div "E-mails et domaines" at bounding box center [236, 36] width 72 height 16
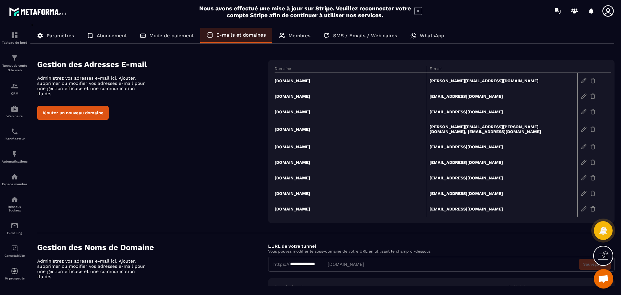
click at [500, 158] on td "[EMAIL_ADDRESS][DOMAIN_NAME]" at bounding box center [501, 162] width 151 height 16
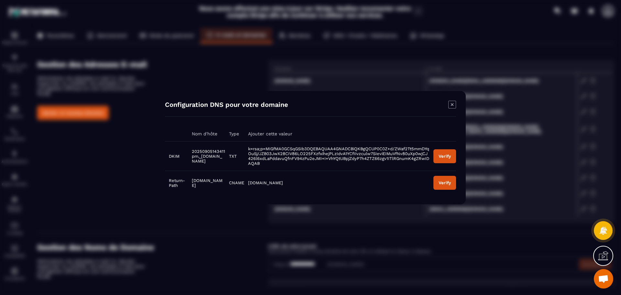
click at [445, 156] on div "Verify" at bounding box center [445, 155] width 12 height 5
click at [442, 182] on div "Verify" at bounding box center [445, 182] width 12 height 5
click at [601, 282] on span "Ouvrir le chat" at bounding box center [603, 279] width 11 height 9
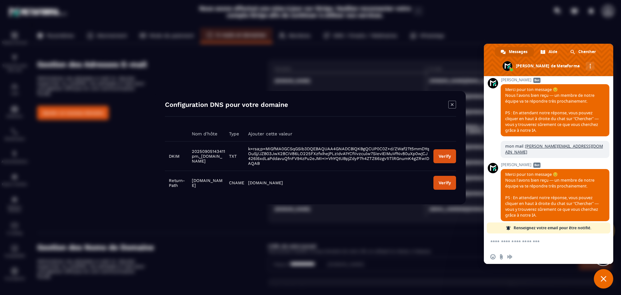
scroll to position [184, 0]
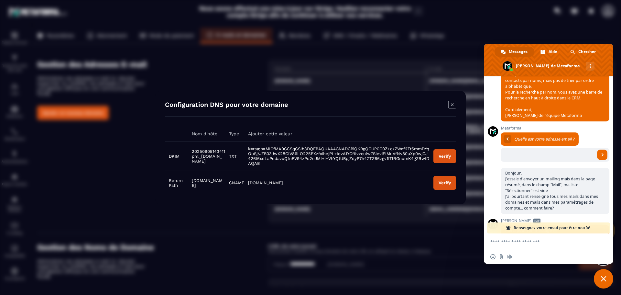
click at [531, 241] on textarea "Entrez votre message..." at bounding box center [542, 241] width 104 height 16
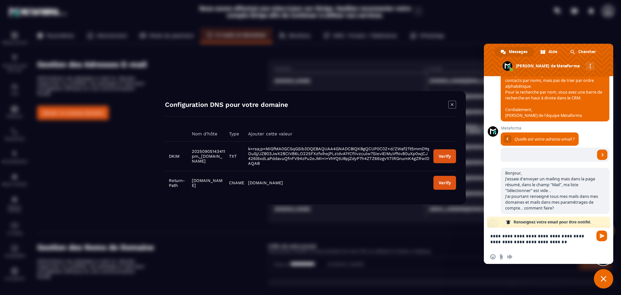
type textarea "**********"
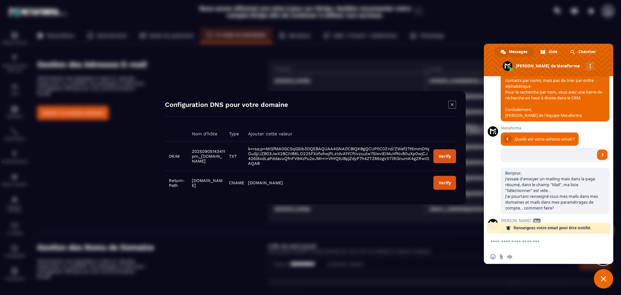
click at [452, 101] on icon "Modal window" at bounding box center [452, 105] width 8 height 8
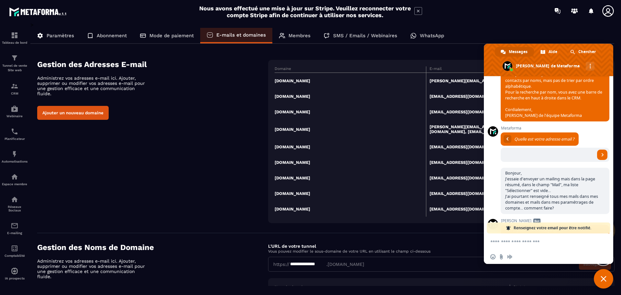
click at [246, 139] on div "Gestion des Adresses E-mail Administrez vos adresses e-mail ici. Ajouter, suppr…" at bounding box center [325, 141] width 577 height 163
click at [603, 280] on span "Fermer le chat" at bounding box center [604, 279] width 6 height 6
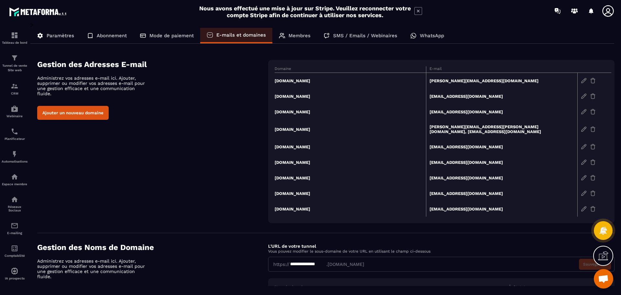
click at [584, 144] on img at bounding box center [584, 147] width 6 height 6
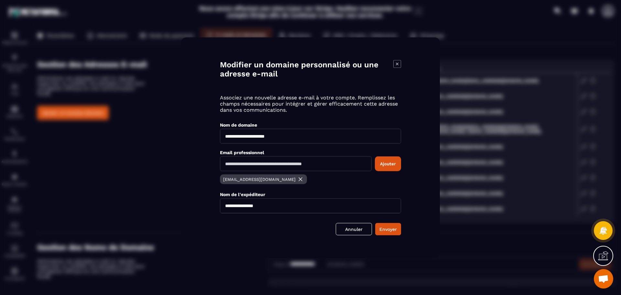
click at [341, 161] on input "Modal window" at bounding box center [296, 163] width 152 height 15
click at [250, 165] on input "Modal window" at bounding box center [296, 163] width 152 height 15
click at [324, 165] on input "Modal window" at bounding box center [296, 163] width 152 height 15
click at [344, 150] on div "Email professionnel" at bounding box center [310, 152] width 181 height 6
click at [395, 63] on icon "Modal window" at bounding box center [397, 64] width 8 height 8
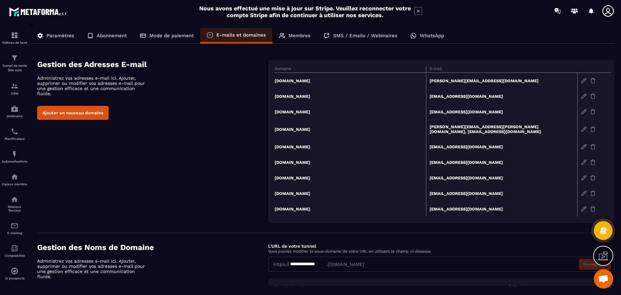
click at [462, 126] on td "[PERSON_NAME][EMAIL_ADDRESS][PERSON_NAME][DOMAIN_NAME], [EMAIL_ADDRESS][DOMAIN_…" at bounding box center [501, 128] width 151 height 19
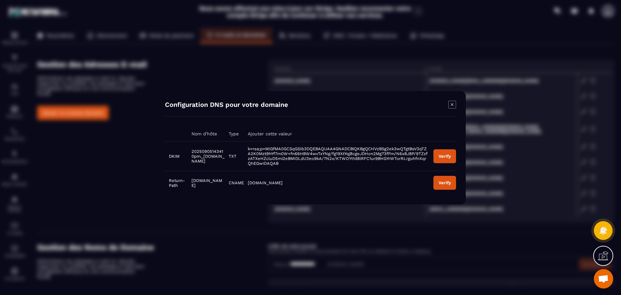
click at [446, 153] on button "Verify" at bounding box center [444, 156] width 23 height 14
click at [442, 154] on div "Verify" at bounding box center [445, 155] width 12 height 5
click at [603, 281] on span "Ouvrir le chat" at bounding box center [603, 279] width 11 height 9
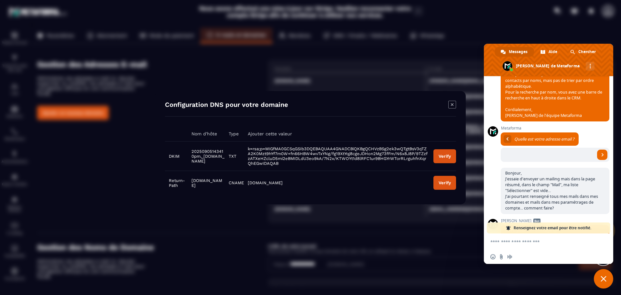
scroll to position [410, 0]
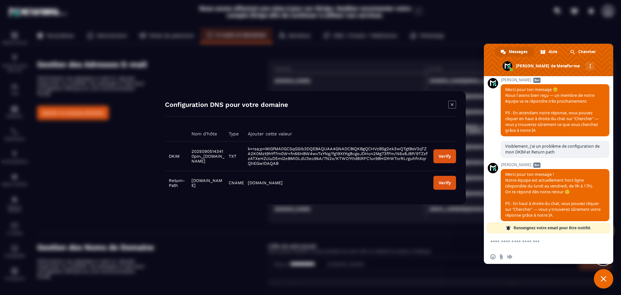
click at [533, 243] on textarea "Entrez votre message..." at bounding box center [542, 241] width 104 height 16
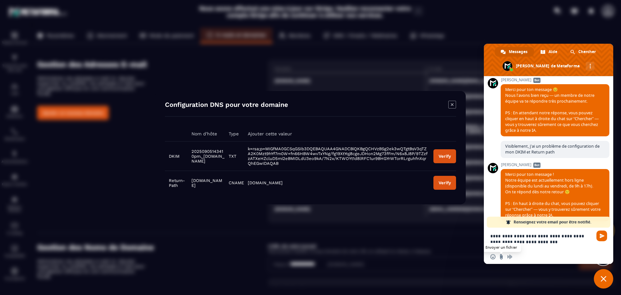
type textarea "**********"
click at [500, 257] on input "Envoyer un fichier" at bounding box center [501, 256] width 5 height 5
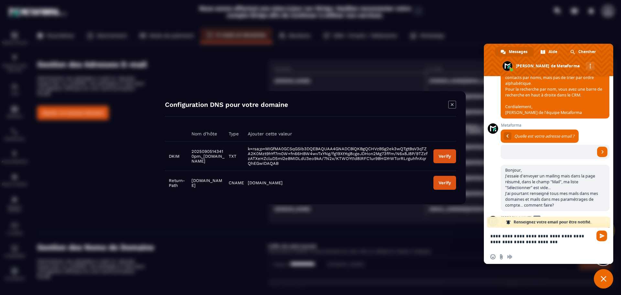
click at [562, 242] on textarea "**********" at bounding box center [542, 238] width 104 height 22
click at [605, 235] on span "Envoyer" at bounding box center [601, 235] width 11 height 11
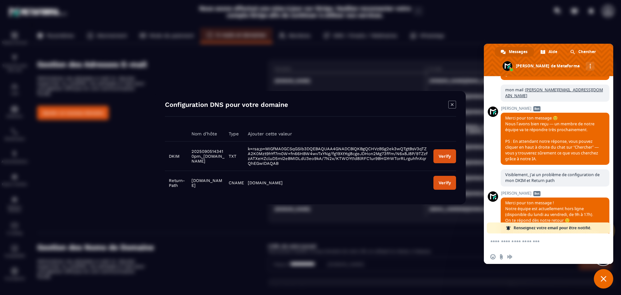
scroll to position [535, 0]
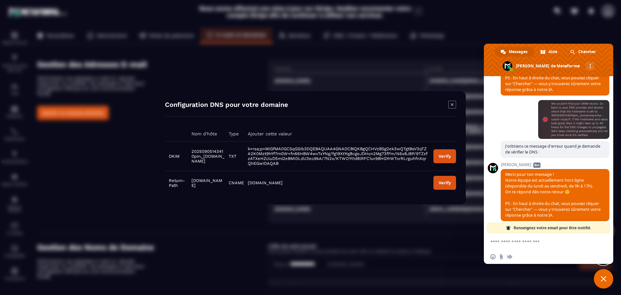
click at [454, 103] on icon "Modal window" at bounding box center [452, 105] width 8 height 8
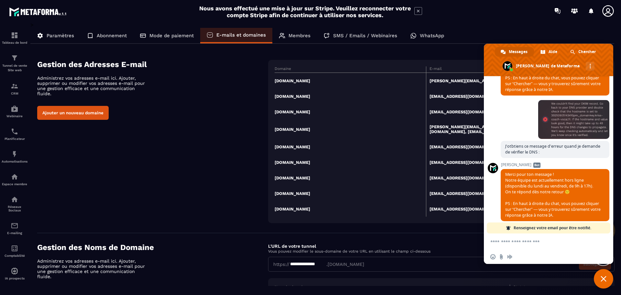
click at [404, 50] on div "> Paramètres Abonnement Mode de paiement E-mails et domaines Membres SMS / Emai…" at bounding box center [322, 233] width 584 height 422
click at [213, 188] on div "Gestion des Adresses E-mail Administrez vos adresses e-mail ici. Ajouter, suppr…" at bounding box center [325, 141] width 577 height 163
click at [504, 31] on div "Paramètres Abonnement Mode de paiement E-mails et domaines Membres SMS / Emails…" at bounding box center [322, 36] width 584 height 16
click at [247, 106] on div "Ajouter un nouveau domaine" at bounding box center [152, 113] width 231 height 14
click at [107, 155] on div "Gestion des Adresses E-mail Administrez vos adresses e-mail ici. Ajouter, suppr…" at bounding box center [325, 141] width 577 height 163
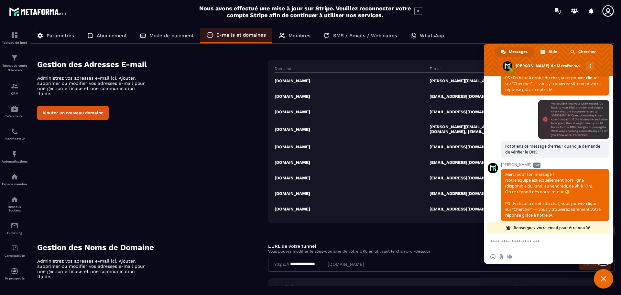
click at [247, 129] on div "Gestion des Adresses E-mail Administrez vos adresses e-mail ici. Ajouter, suppr…" at bounding box center [325, 141] width 577 height 163
click at [216, 151] on div "Gestion des Adresses E-mail Administrez vos adresses e-mail ici. Ajouter, suppr…" at bounding box center [325, 141] width 577 height 163
click at [246, 125] on div "Gestion des Adresses E-mail Administrez vos adresses e-mail ici. Ajouter, suppr…" at bounding box center [325, 141] width 577 height 163
click at [296, 154] on td "[DOMAIN_NAME]" at bounding box center [350, 162] width 151 height 16
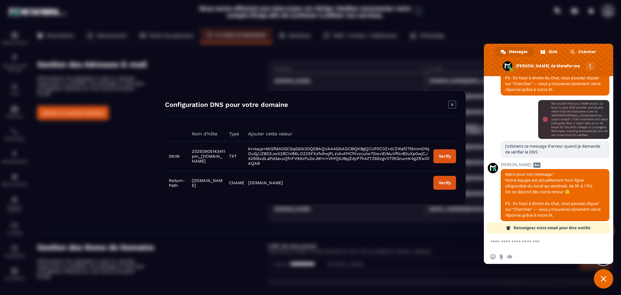
click at [441, 154] on div "Verify" at bounding box center [445, 155] width 12 height 5
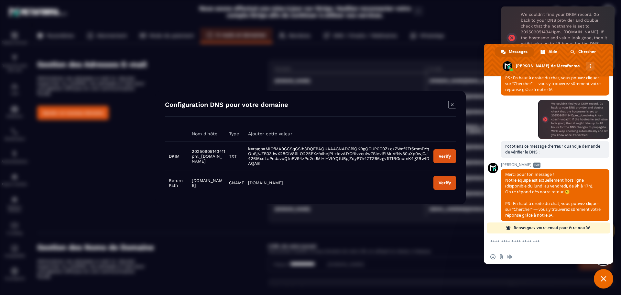
click at [472, 35] on div "Modal window" at bounding box center [310, 147] width 621 height 295
click at [605, 280] on span "Fermer le chat" at bounding box center [604, 279] width 6 height 6
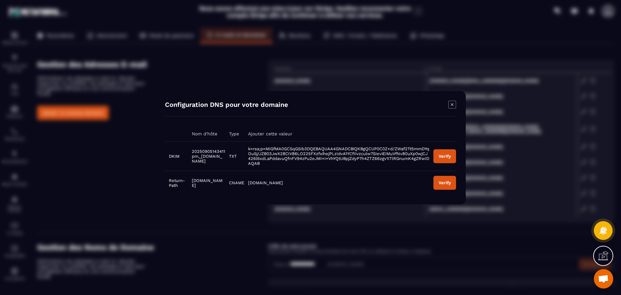
click at [443, 158] on div "Verify" at bounding box center [445, 155] width 12 height 5
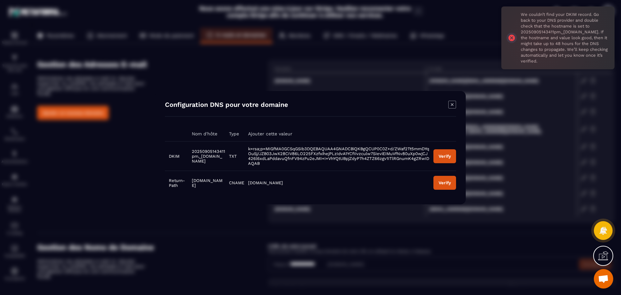
click at [434, 70] on div "Modal window" at bounding box center [310, 147] width 621 height 295
click at [451, 105] on icon "Modal window" at bounding box center [452, 105] width 8 height 8
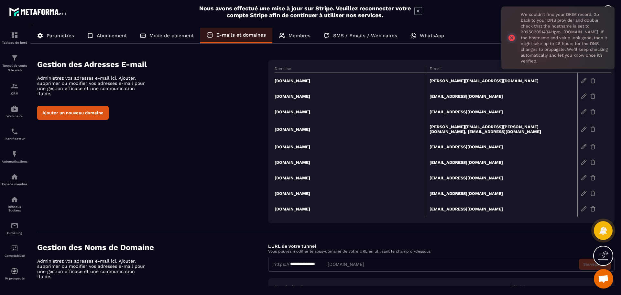
click at [605, 254] on icon at bounding box center [603, 255] width 10 height 10
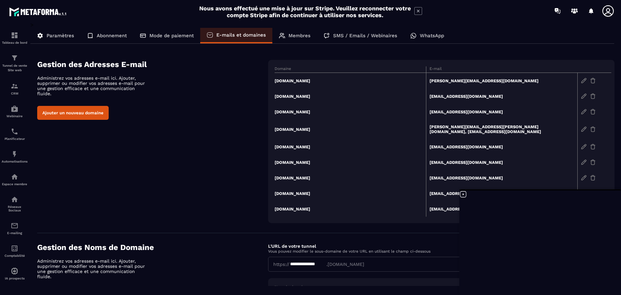
click at [583, 126] on img at bounding box center [584, 129] width 6 height 6
